Goal: Transaction & Acquisition: Purchase product/service

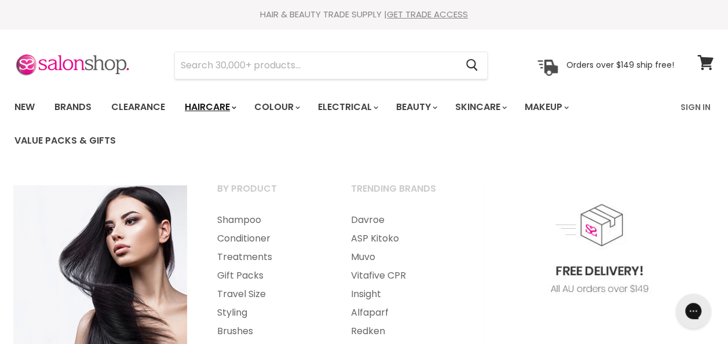
click at [206, 103] on link "Haircare" at bounding box center [209, 107] width 67 height 24
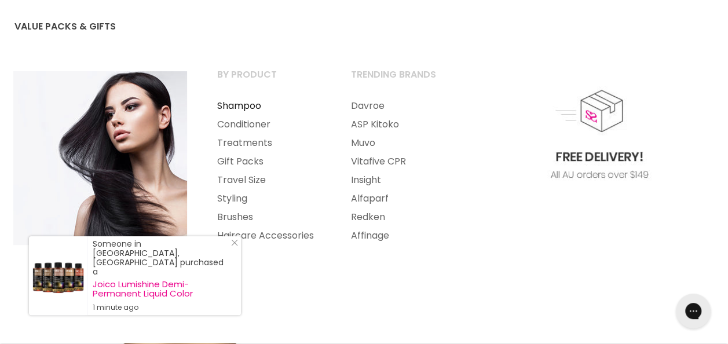
scroll to position [116, 0]
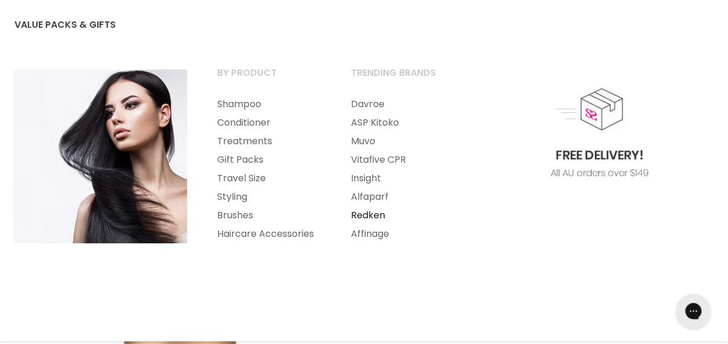
click at [366, 213] on link "Redken" at bounding box center [403, 215] width 132 height 19
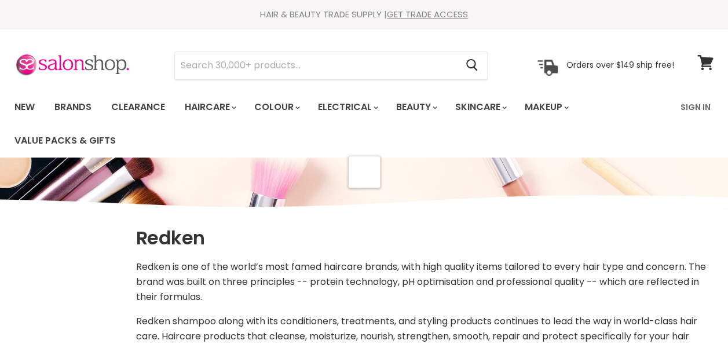
select select "manual"
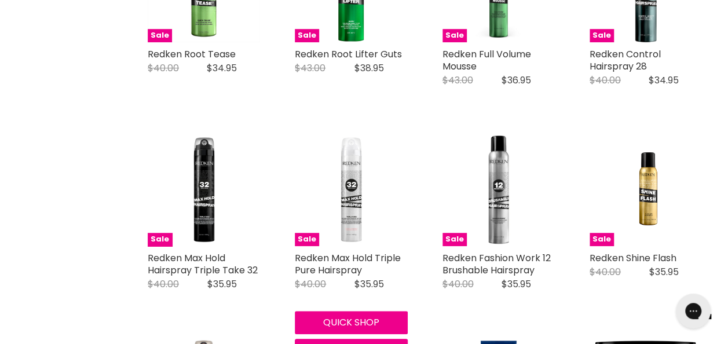
scroll to position [2491, 0]
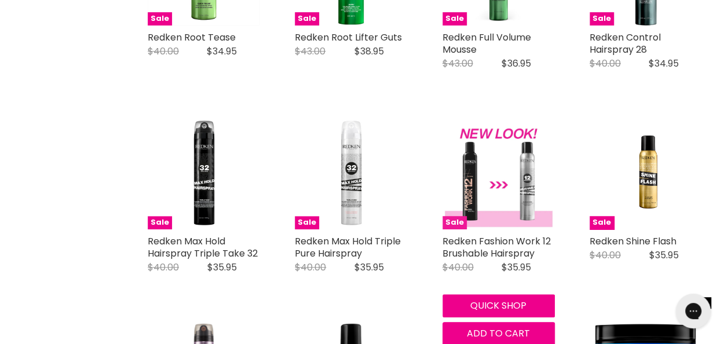
click at [469, 180] on img "Main content" at bounding box center [499, 172] width 112 height 112
